Goal: Information Seeking & Learning: Check status

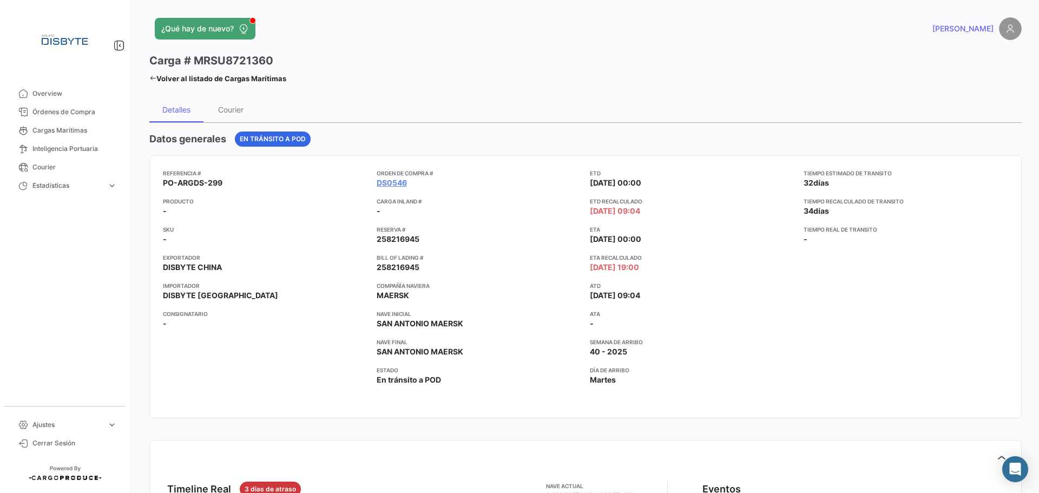
scroll to position [217, 0]
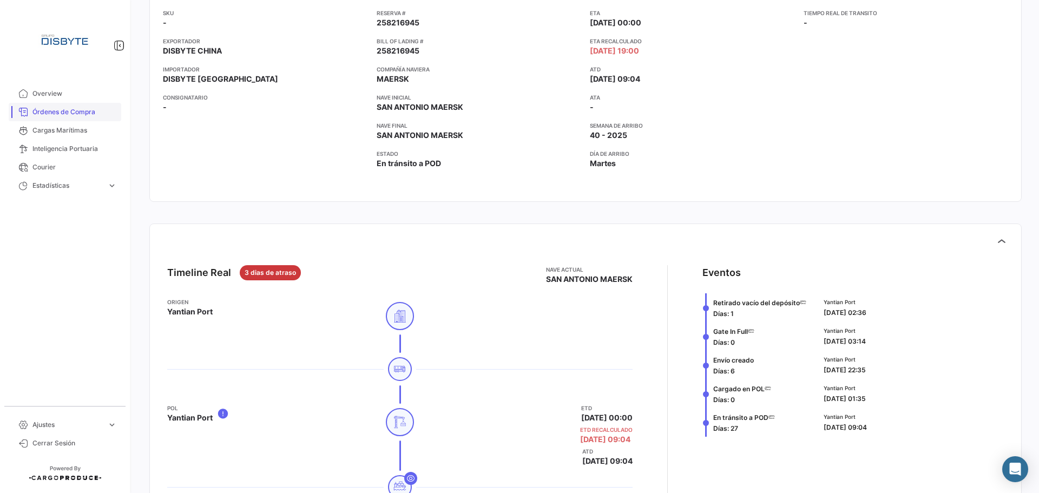
click at [60, 117] on link "Órdenes de Compra" at bounding box center [65, 112] width 113 height 18
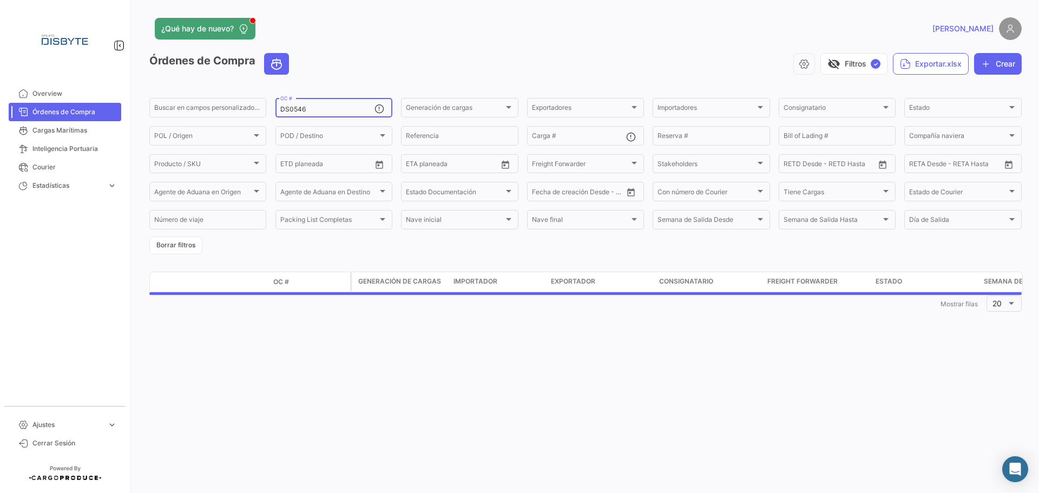
click at [293, 115] on div "DS0546 OC #" at bounding box center [327, 106] width 94 height 21
click at [295, 110] on input "DS0546" at bounding box center [327, 110] width 94 height 8
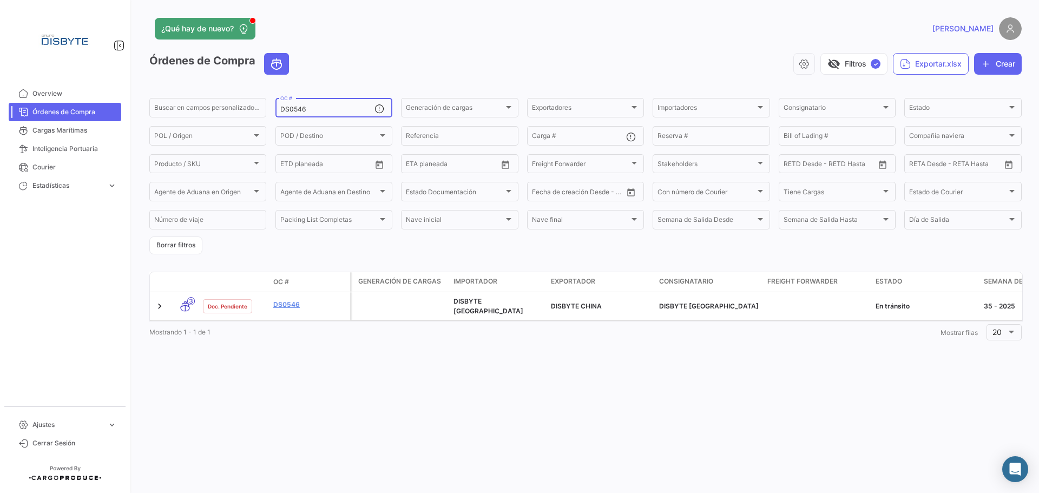
click at [295, 110] on input "DS0546" at bounding box center [327, 110] width 94 height 8
paste input "67"
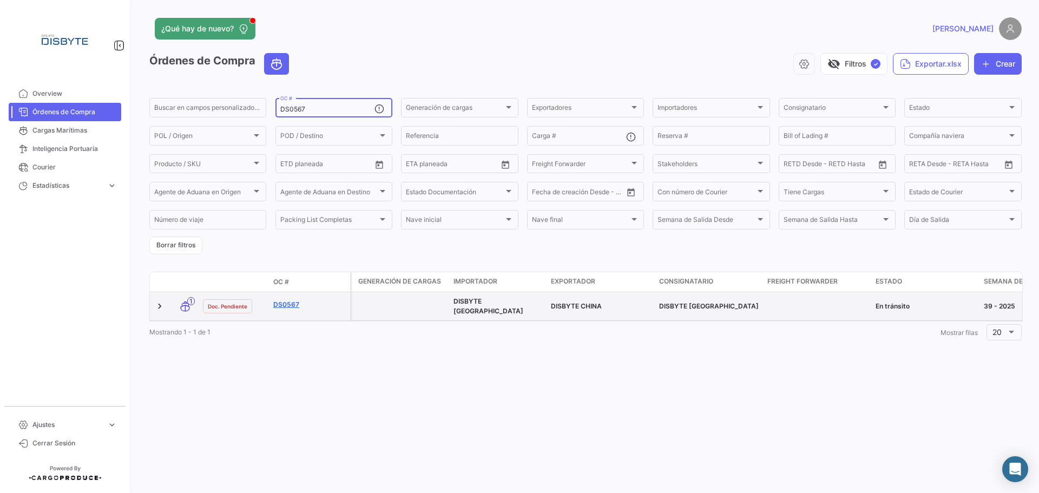
type input "DS0567"
click at [288, 301] on link "DS0567" at bounding box center [309, 305] width 73 height 10
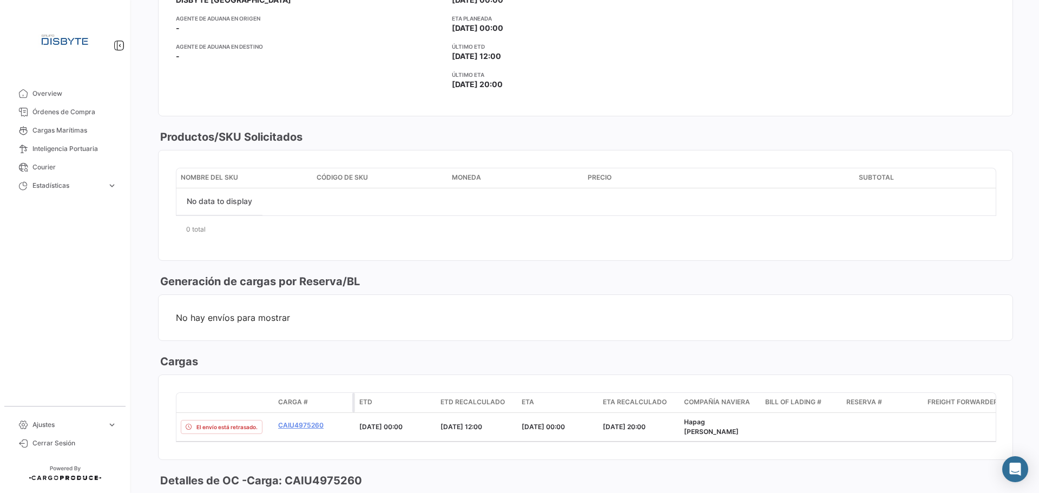
scroll to position [433, 0]
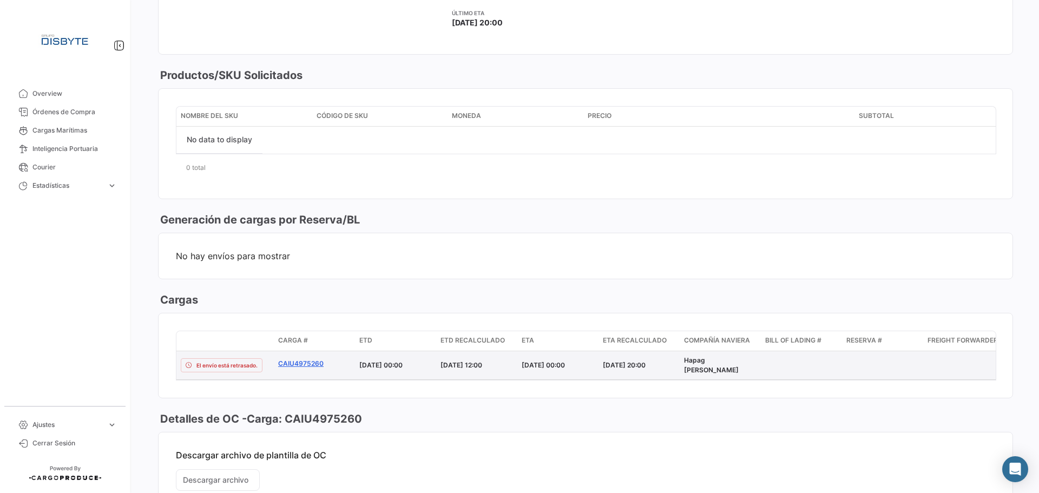
click at [310, 360] on link "CAIU4975260" at bounding box center [314, 364] width 73 height 10
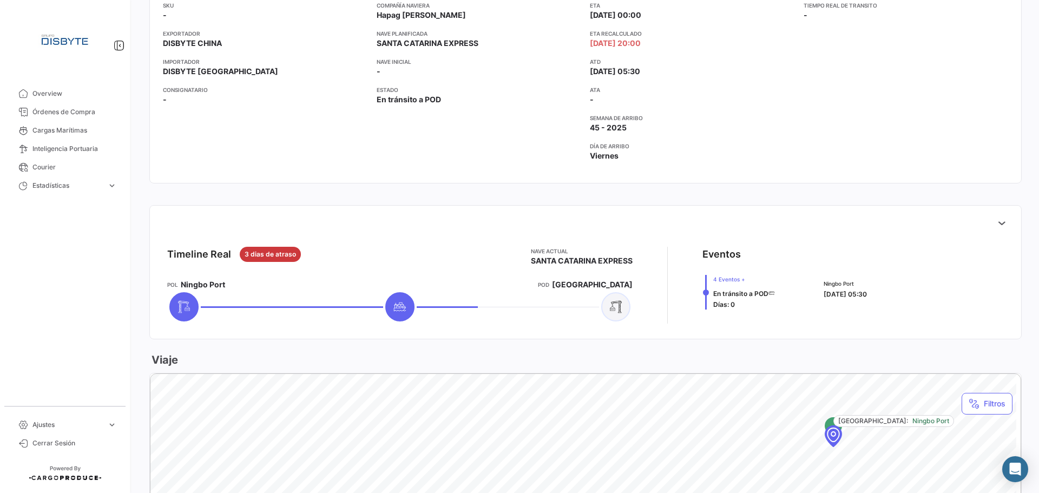
scroll to position [271, 0]
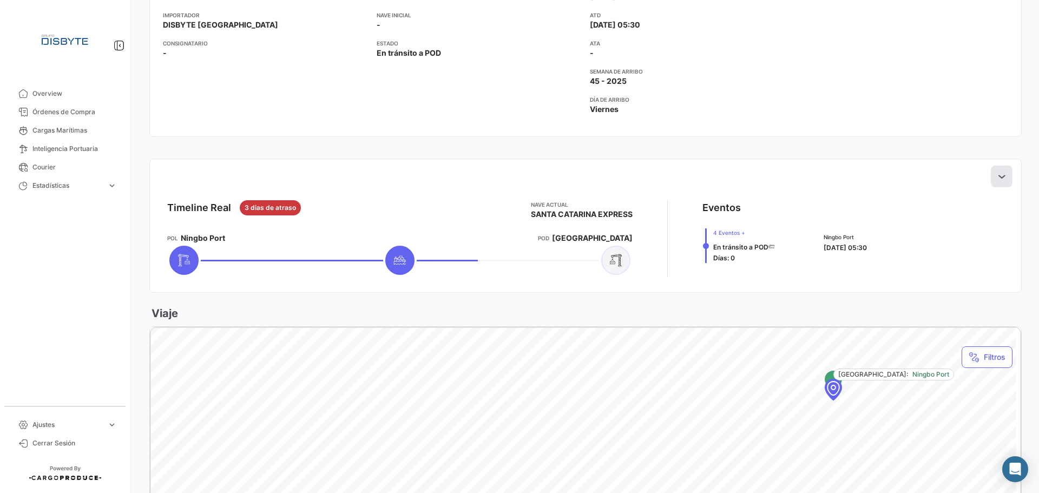
click at [997, 172] on icon at bounding box center [1001, 176] width 11 height 11
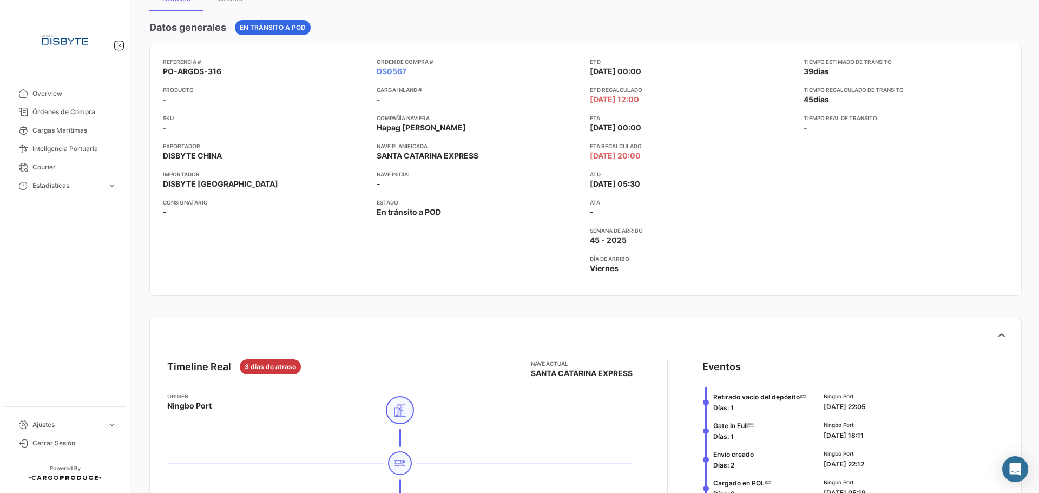
scroll to position [0, 0]
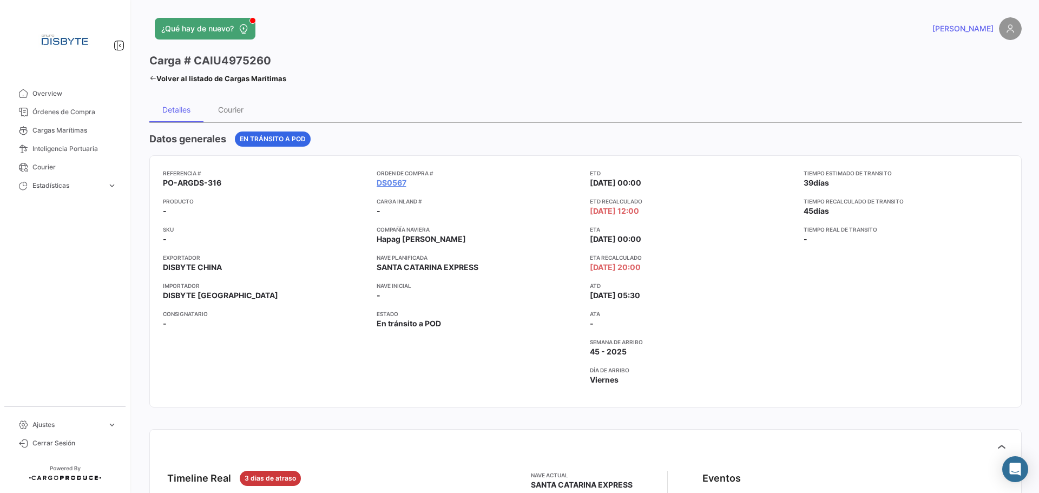
click at [240, 61] on h3 "Carga # CAIU4975260" at bounding box center [210, 60] width 122 height 15
copy h3 "CAIU4975260"
click at [153, 80] on icon at bounding box center [152, 78] width 7 height 7
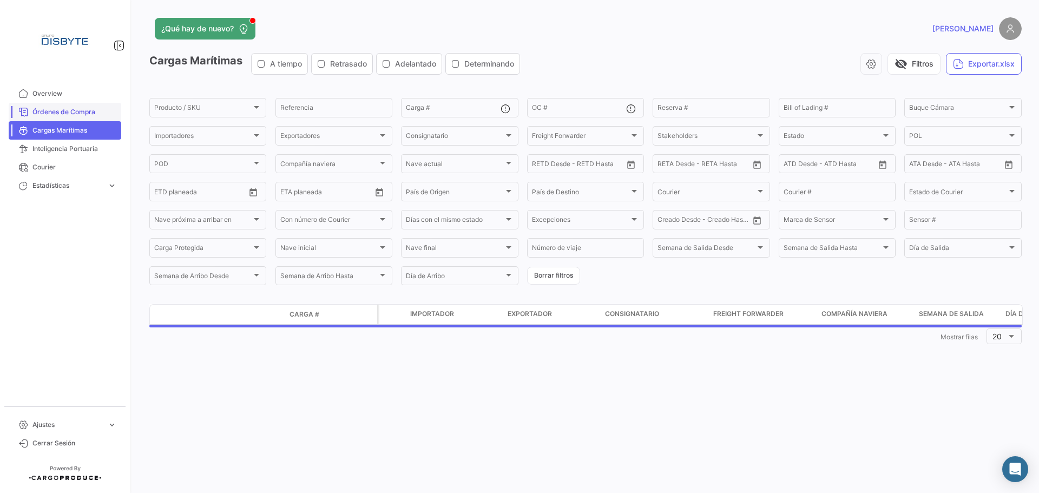
click at [81, 113] on span "Órdenes de Compra" at bounding box center [74, 112] width 84 height 10
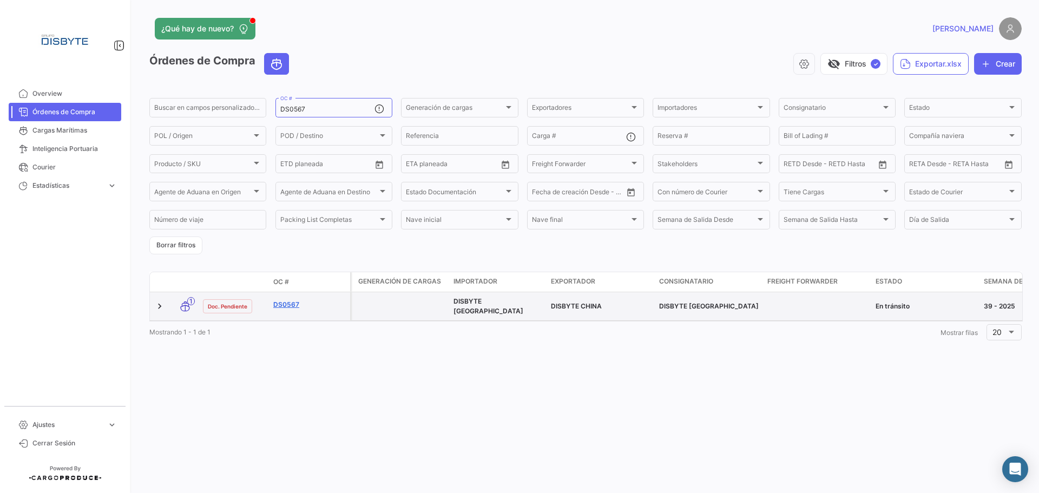
click at [287, 303] on link "DS0567" at bounding box center [309, 305] width 73 height 10
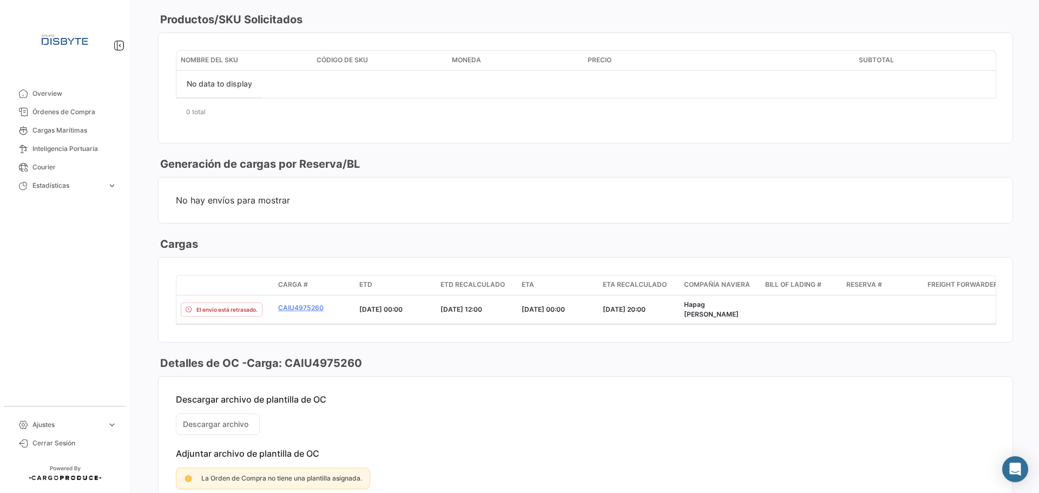
scroll to position [541, 0]
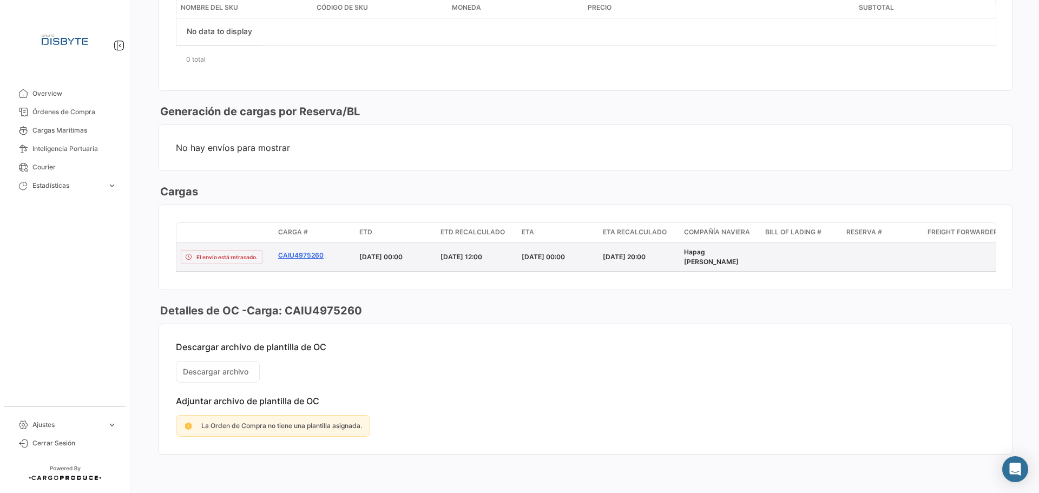
click at [311, 255] on link "CAIU4975260" at bounding box center [314, 256] width 73 height 10
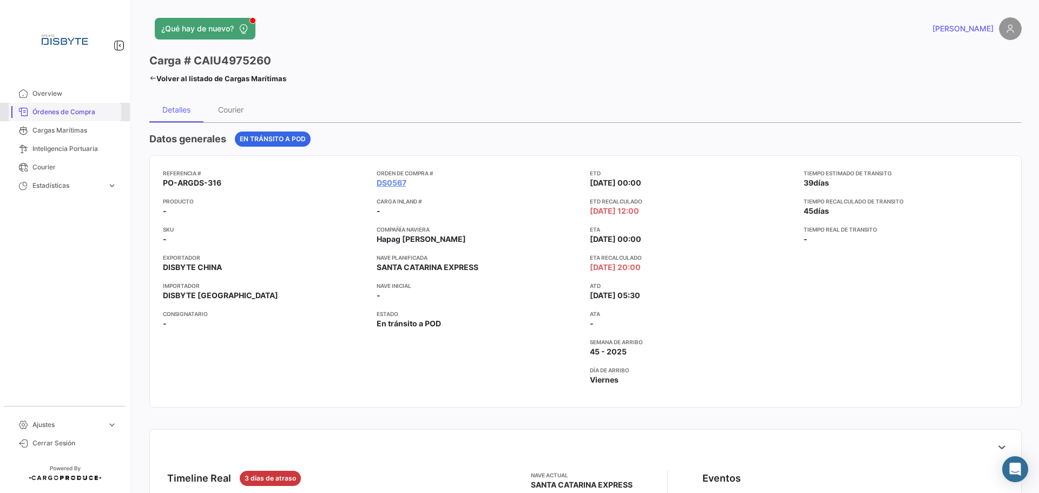
click at [73, 109] on span "Órdenes de Compra" at bounding box center [74, 112] width 84 height 10
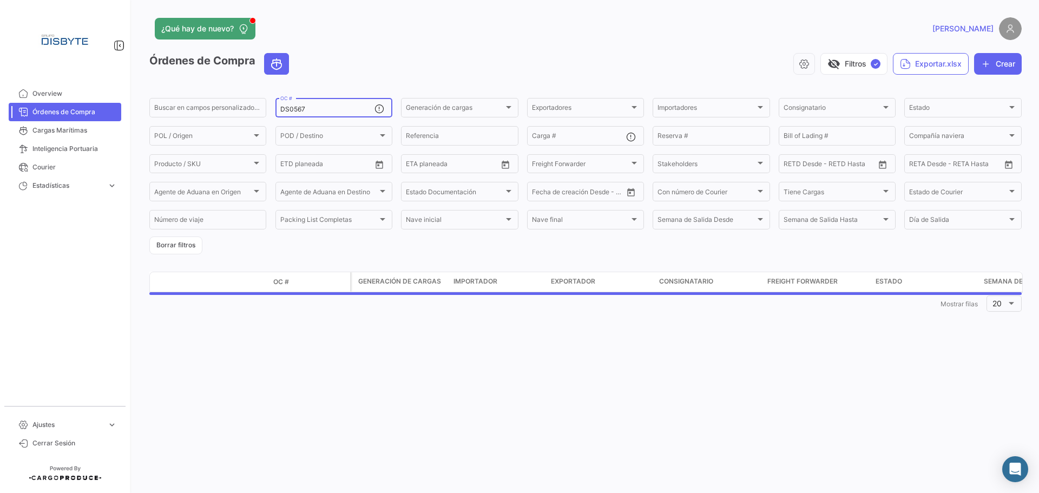
click at [296, 107] on input "DS0567" at bounding box center [327, 110] width 94 height 8
paste input "51"
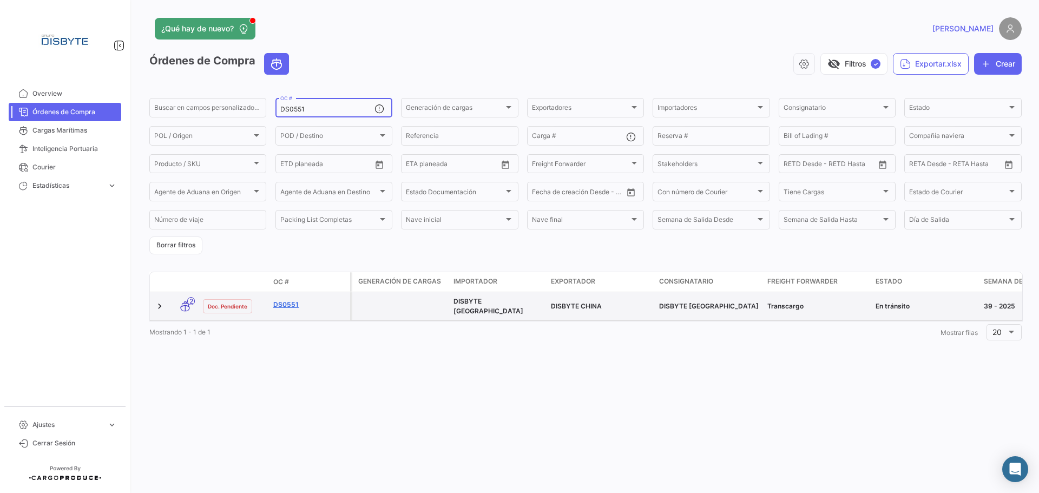
type input "DS0551"
click at [282, 303] on link "DS0551" at bounding box center [309, 305] width 73 height 10
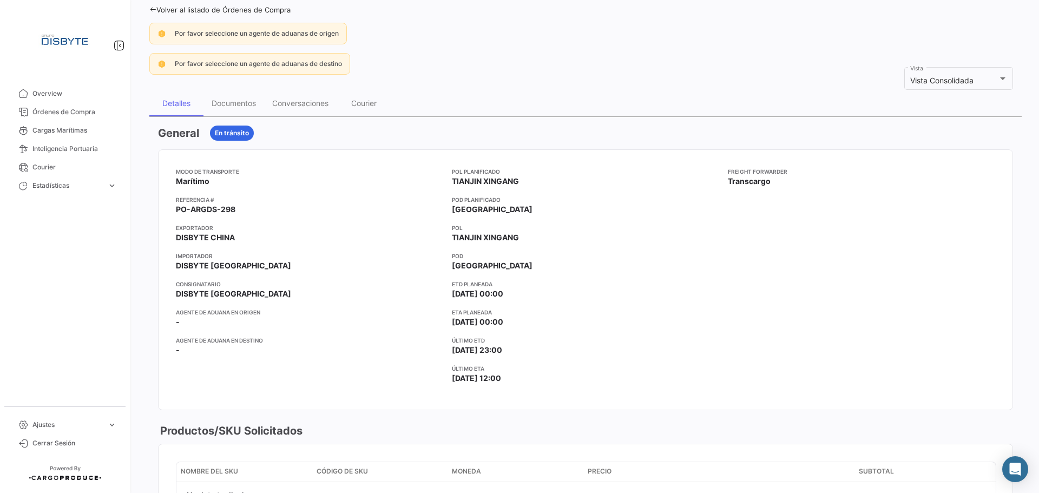
scroll to position [433, 0]
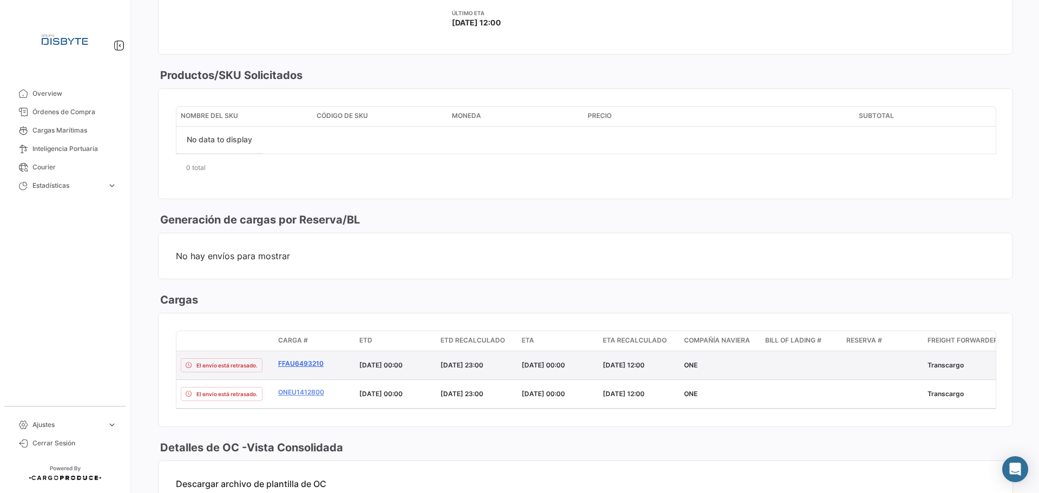
click at [310, 365] on link "FFAU6493210" at bounding box center [314, 364] width 73 height 10
